Goal: Transaction & Acquisition: Subscribe to service/newsletter

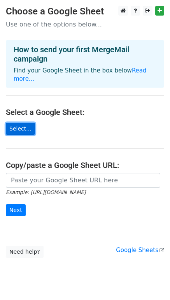
click at [15, 123] on link "Select..." at bounding box center [20, 129] width 29 height 12
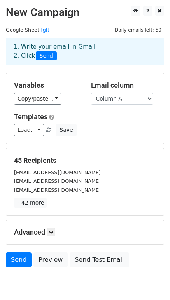
scroll to position [33, 0]
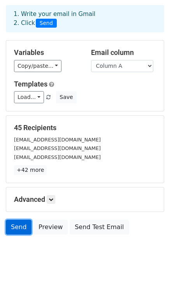
click at [22, 226] on link "Send" at bounding box center [19, 227] width 26 height 15
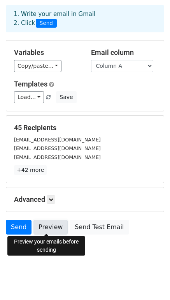
click at [44, 228] on link "Preview" at bounding box center [51, 227] width 34 height 15
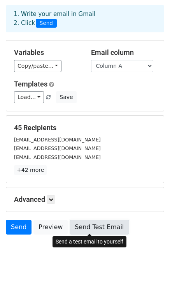
click at [71, 228] on link "Send Test Email" at bounding box center [99, 227] width 59 height 15
click at [98, 232] on link "Send Test Email" at bounding box center [99, 227] width 59 height 15
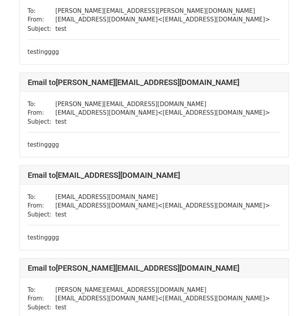
scroll to position [755, 0]
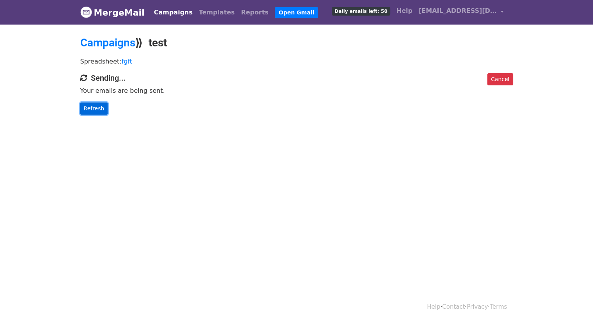
click at [91, 108] on link "Refresh" at bounding box center [94, 109] width 28 height 12
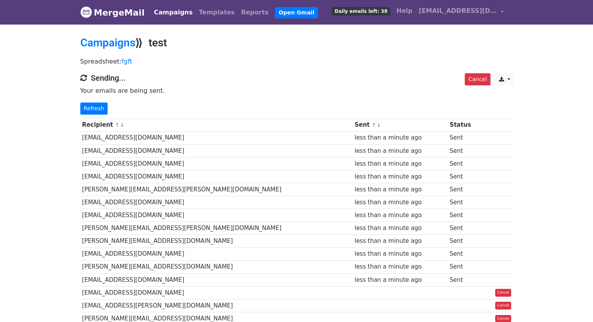
click at [161, 213] on td "[EMAIL_ADDRESS][DOMAIN_NAME]" at bounding box center [216, 215] width 273 height 13
click at [94, 111] on link "Refresh" at bounding box center [94, 109] width 28 height 12
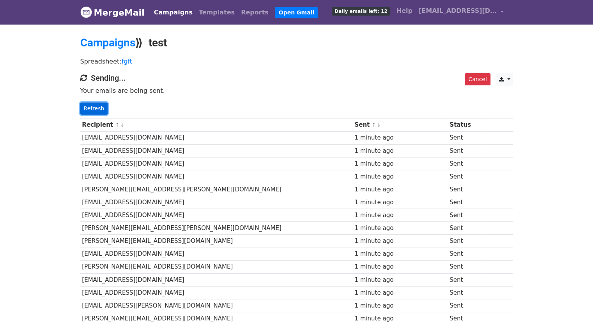
click at [94, 108] on link "Refresh" at bounding box center [94, 109] width 28 height 12
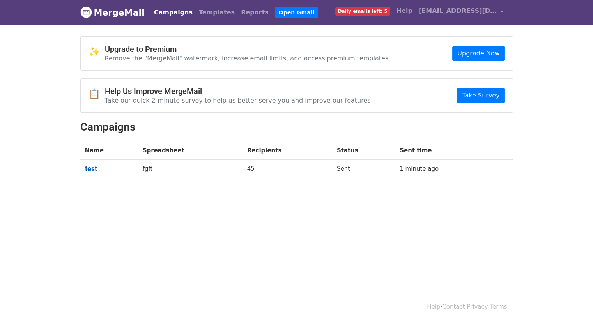
click at [94, 169] on link "test" at bounding box center [109, 169] width 48 height 9
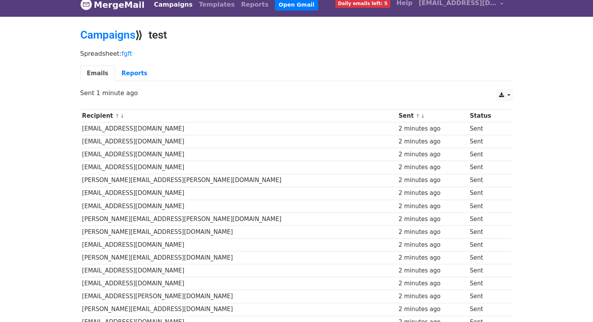
scroll to position [8, 0]
click at [128, 73] on link "Reports" at bounding box center [134, 74] width 39 height 16
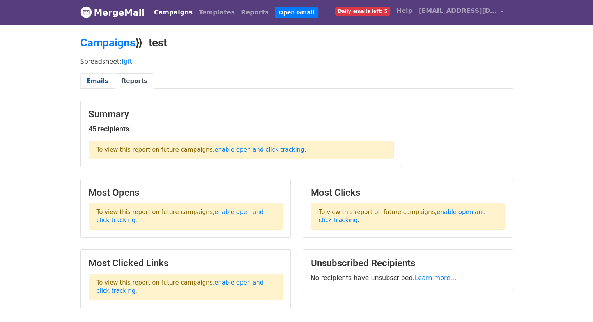
click at [94, 82] on link "Emails" at bounding box center [97, 81] width 35 height 16
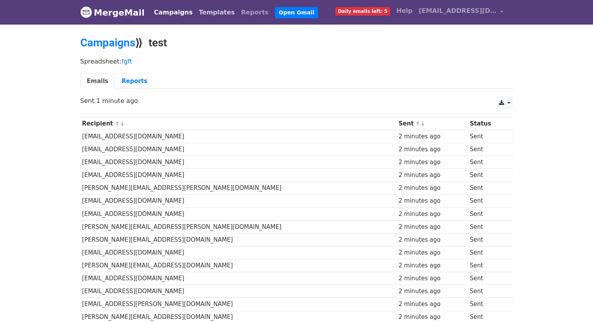
click at [196, 16] on link "Templates" at bounding box center [217, 13] width 42 height 16
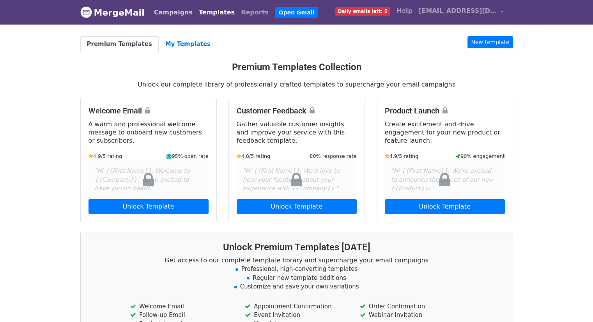
click at [169, 14] on link "Campaigns" at bounding box center [173, 13] width 45 height 16
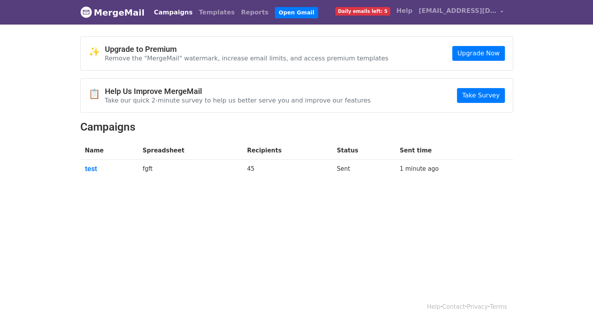
click at [384, 11] on span "Daily emails left: 5" at bounding box center [362, 11] width 55 height 9
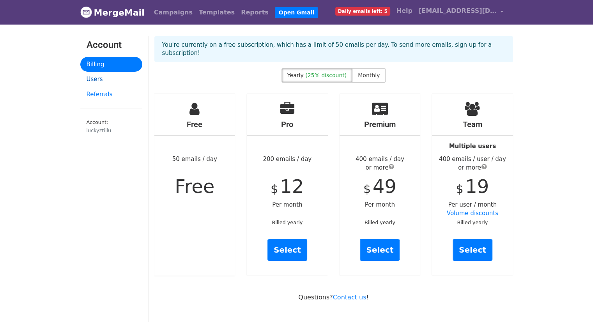
click at [102, 78] on link "Users" at bounding box center [111, 79] width 62 height 15
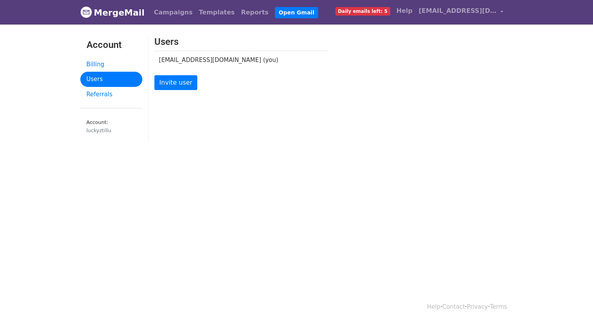
click at [102, 78] on link "Users" at bounding box center [111, 79] width 62 height 15
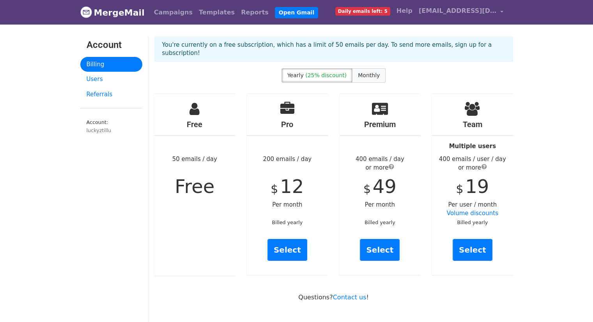
click at [358, 72] on span "Monthly" at bounding box center [369, 75] width 22 height 6
click at [330, 72] on span "(25% discount)" at bounding box center [325, 75] width 41 height 6
click at [365, 59] on div "You're currently on a free subscription, which has a limit of 50 emails per day…" at bounding box center [334, 52] width 371 height 32
